Goal: Information Seeking & Learning: Find specific fact

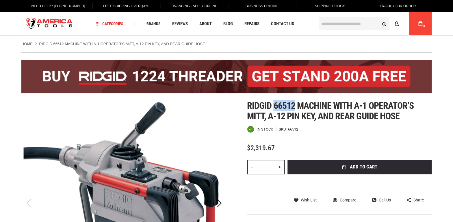
drag, startPoint x: 0, startPoint y: 0, endPoint x: 274, endPoint y: 107, distance: 294.3
click at [274, 107] on span "Ridgid 66512 machine with a-1 operator’s mitt, a-12 pin key, and rear guide hose" at bounding box center [330, 110] width 167 height 21
copy span "66512"
